Goal: Navigation & Orientation: Find specific page/section

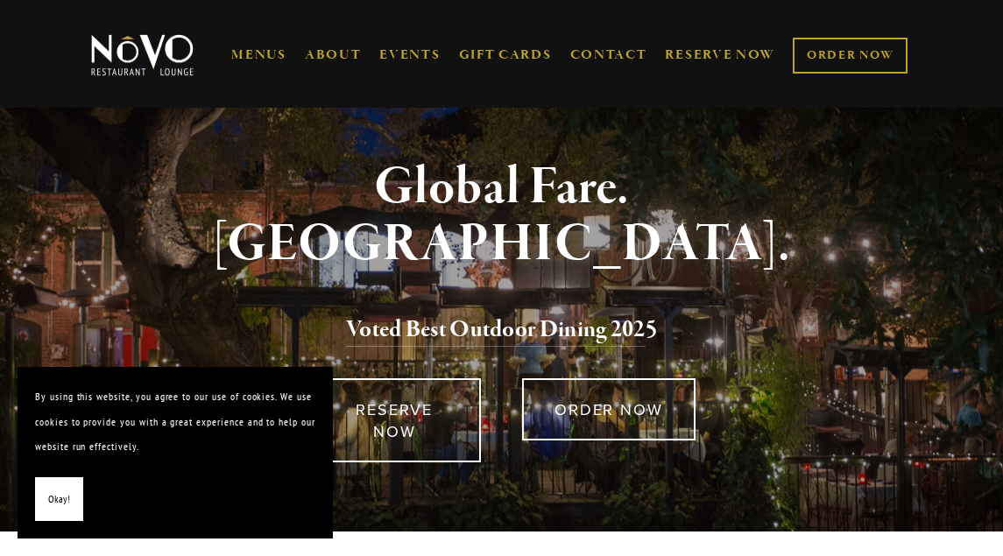
scroll to position [69, 0]
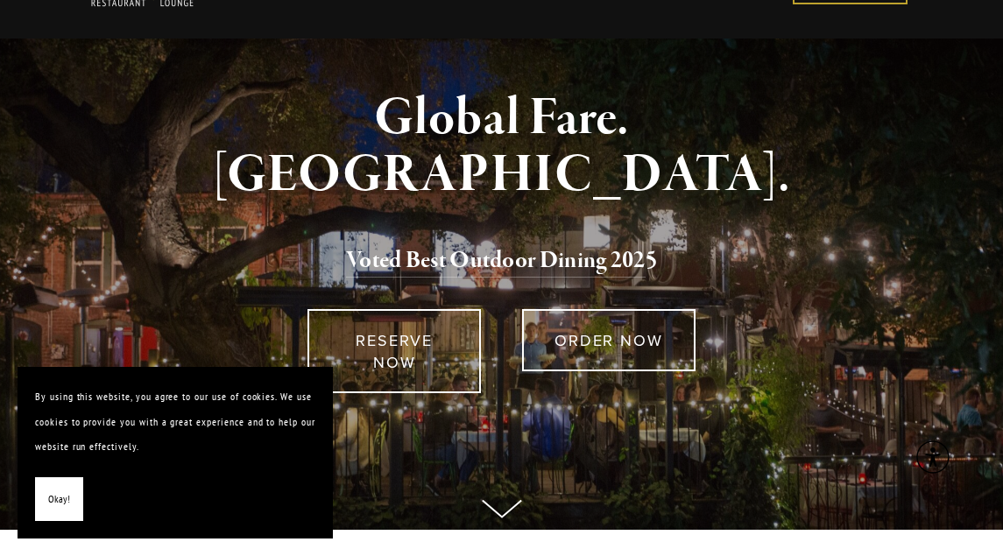
click at [69, 492] on button "Okay!" at bounding box center [59, 499] width 48 height 45
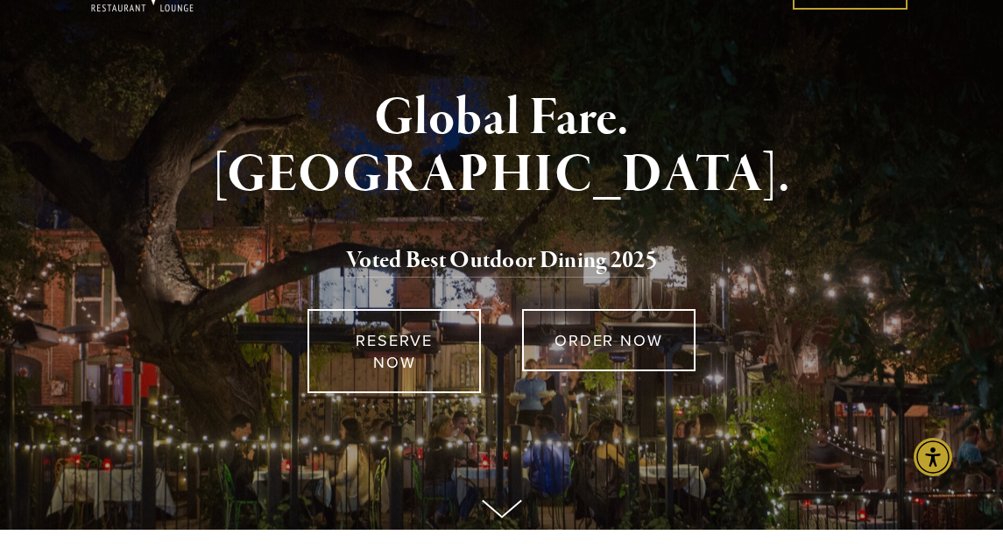
scroll to position [0, 0]
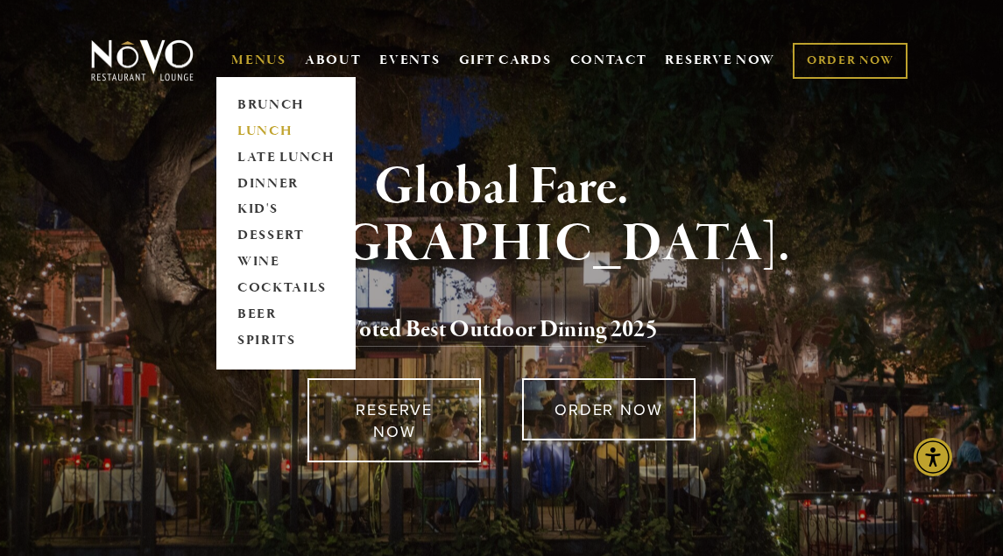
click at [267, 130] on link "LUNCH" at bounding box center [286, 131] width 110 height 26
click at [252, 185] on link "DINNER" at bounding box center [286, 184] width 110 height 26
click at [263, 104] on link "BRUNCH" at bounding box center [286, 105] width 110 height 26
click at [268, 133] on link "LUNCH" at bounding box center [286, 131] width 110 height 26
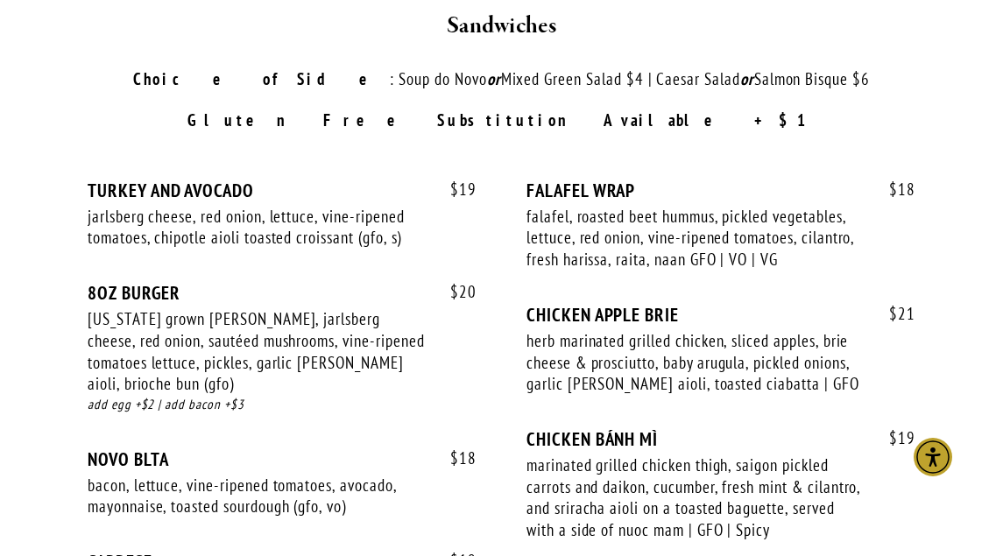
scroll to position [1510, 0]
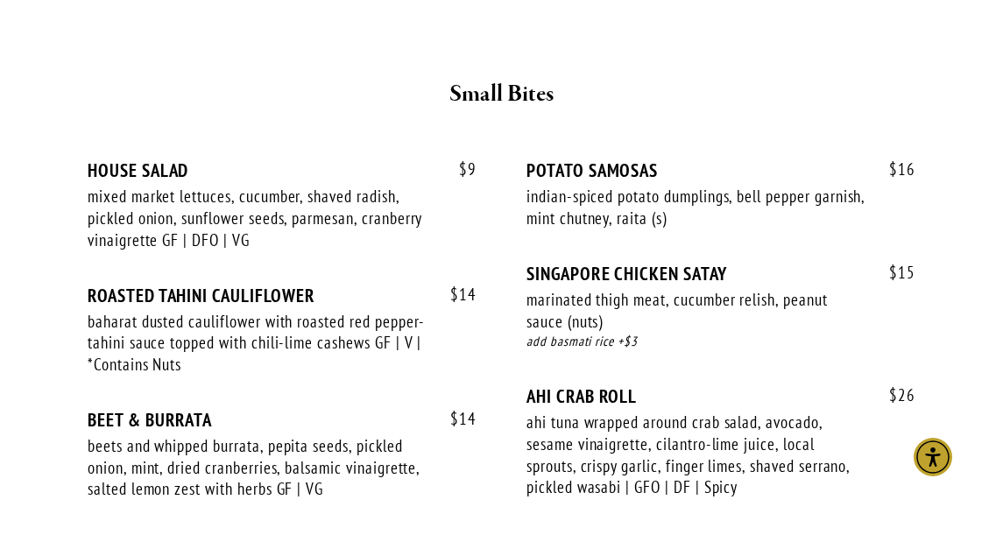
scroll to position [694, 0]
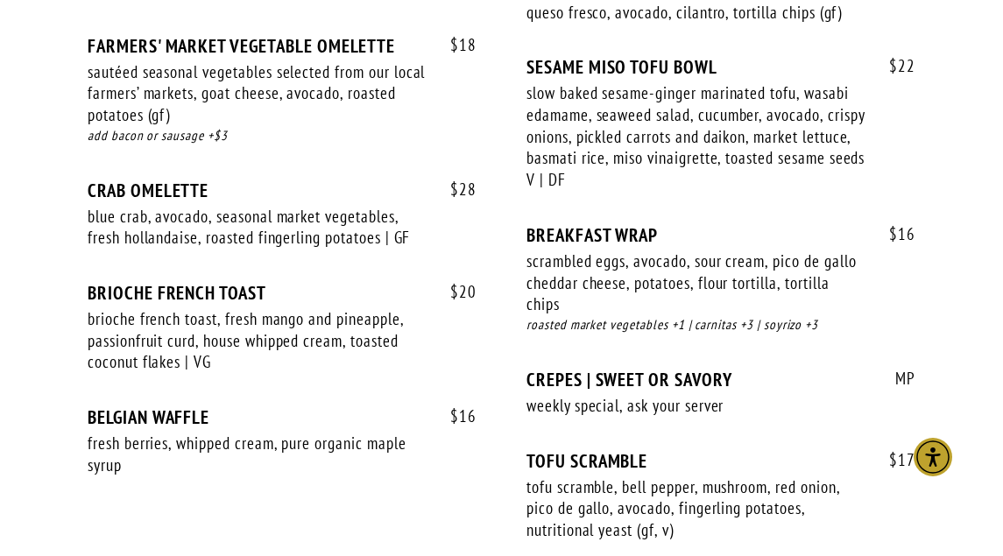
scroll to position [1667, 0]
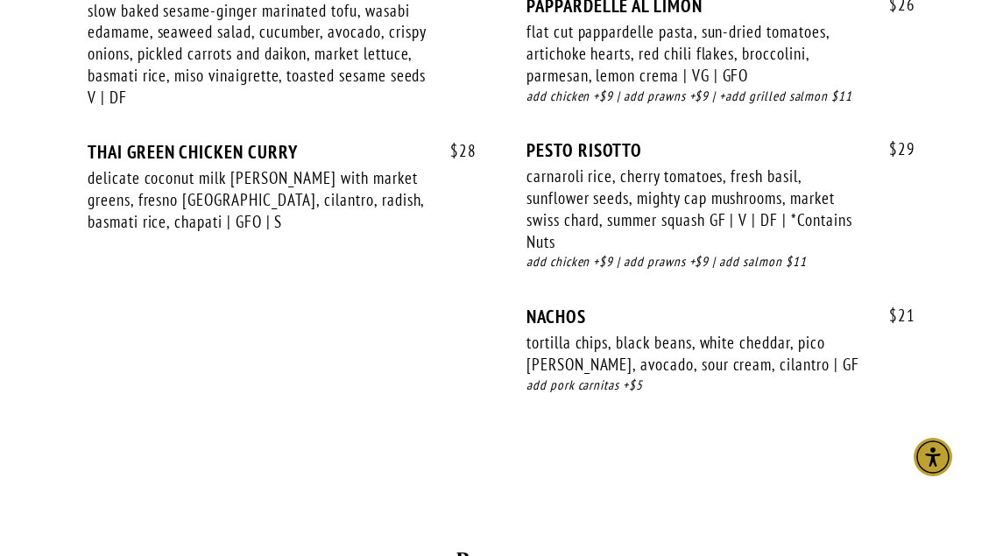
scroll to position [3702, 0]
